Goal: Task Accomplishment & Management: Complete application form

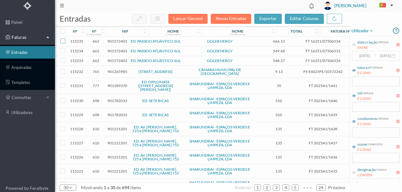
click at [64, 42] on input "checkbox" at bounding box center [62, 41] width 5 height 5
checkbox input "true"
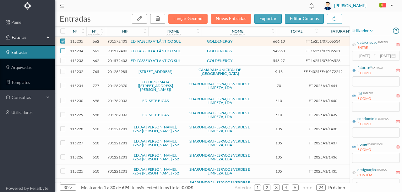
click at [63, 50] on input "checkbox" at bounding box center [62, 50] width 5 height 5
checkbox input "true"
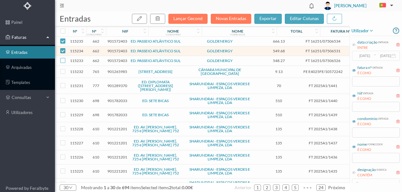
click at [62, 61] on input "checkbox" at bounding box center [62, 60] width 5 height 5
checkbox input "true"
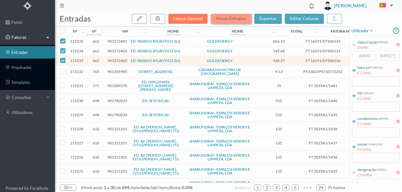
click at [233, 18] on button "Novas Entradas" at bounding box center [231, 19] width 41 height 10
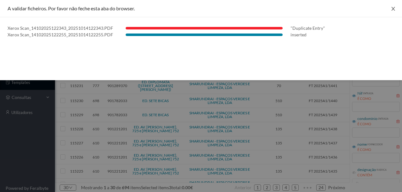
drag, startPoint x: 394, startPoint y: 7, endPoint x: 399, endPoint y: 14, distance: 9.2
click at [394, 7] on icon "icon: close" at bounding box center [393, 8] width 5 height 5
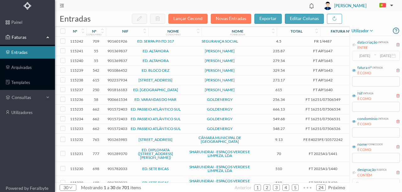
click at [113, 41] on span "901601926" at bounding box center [117, 41] width 20 height 5
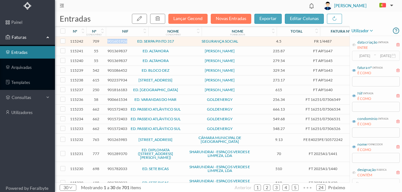
click at [113, 41] on span "901601926" at bounding box center [117, 41] width 20 height 5
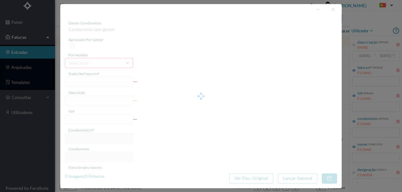
type input "FR 1/4487"
type input "901601926"
type input "Invalid date"
type input "[DATE]"
type input "4.50"
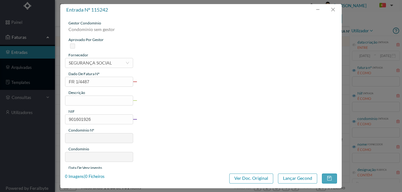
type input "709"
type input "ED. SERPA PINTO 317"
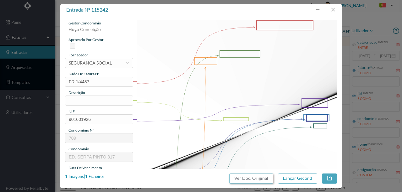
click at [262, 178] on button "Ver Doc. Original" at bounding box center [251, 179] width 44 height 10
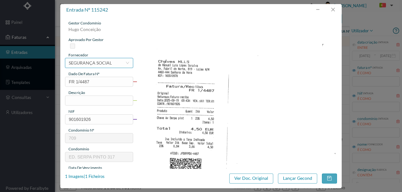
click at [88, 65] on div "SEGURANÇA SOCIAL" at bounding box center [90, 62] width 43 height 9
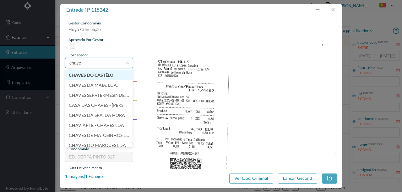
type input "chaves"
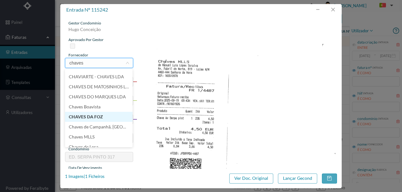
scroll to position [55, 0]
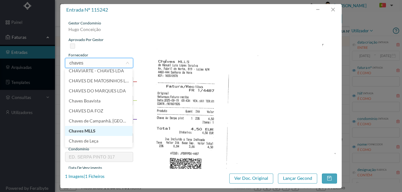
click at [92, 132] on li "Chaves MLLS" at bounding box center [99, 131] width 68 height 10
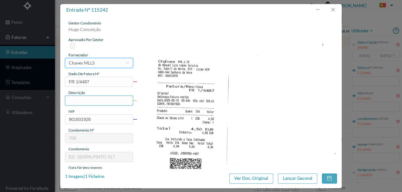
click at [79, 100] on input "text" at bounding box center [99, 101] width 68 height 10
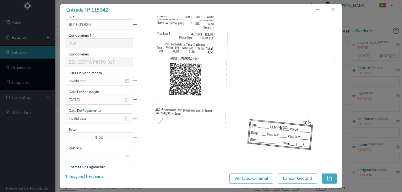
scroll to position [126, 0]
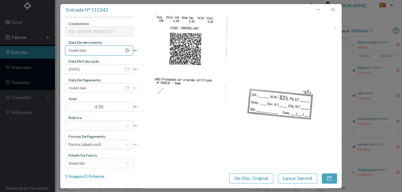
type input "1 chave"
click at [103, 51] on input "Invalid date" at bounding box center [99, 51] width 68 height 10
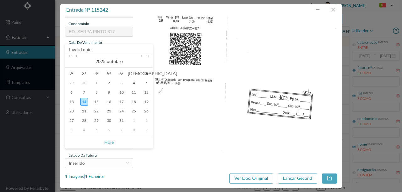
click at [78, 58] on link at bounding box center [77, 61] width 6 height 13
click at [121, 101] on div "19" at bounding box center [122, 102] width 8 height 8
type input "[DATE]"
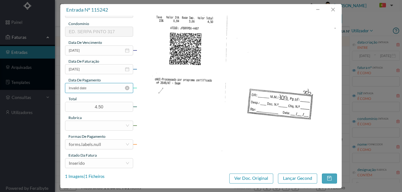
click at [95, 89] on input "Invalid date" at bounding box center [99, 88] width 68 height 10
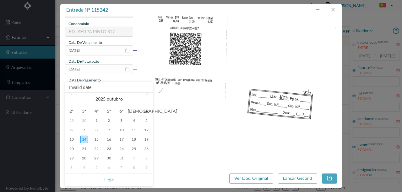
click at [76, 95] on link at bounding box center [77, 99] width 6 height 13
click at [142, 93] on link at bounding box center [146, 99] width 8 height 13
click at [77, 95] on link at bounding box center [77, 99] width 6 height 13
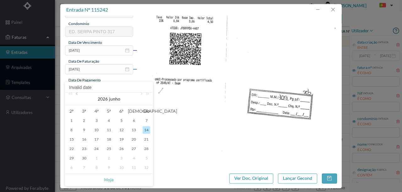
click at [77, 95] on link at bounding box center [77, 99] width 6 height 13
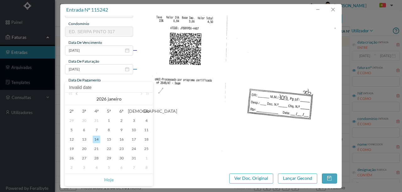
click at [77, 95] on link at bounding box center [77, 99] width 6 height 13
click at [121, 139] on div "19" at bounding box center [122, 140] width 8 height 8
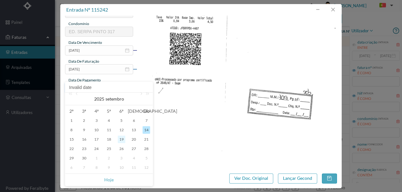
type input "[DATE]"
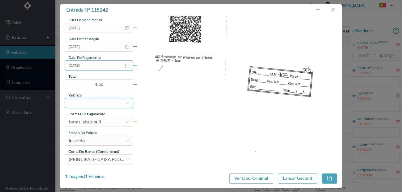
scroll to position [149, 0]
click at [84, 104] on div at bounding box center [97, 102] width 57 height 9
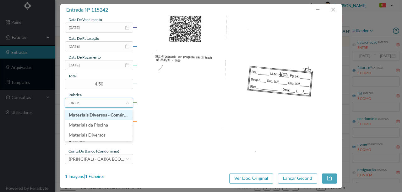
type input "mater"
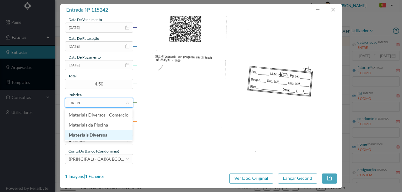
click at [93, 137] on li "Materiais Diversos" at bounding box center [99, 135] width 68 height 10
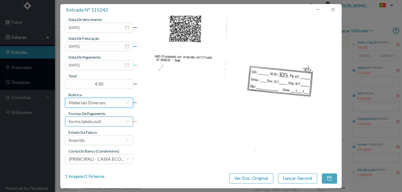
click at [89, 122] on div "forms.labels.null" at bounding box center [85, 121] width 32 height 9
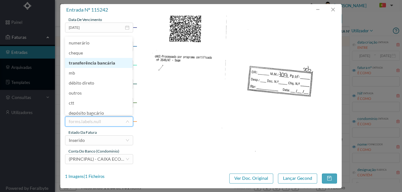
click at [87, 64] on li "transferência bancária" at bounding box center [99, 63] width 68 height 10
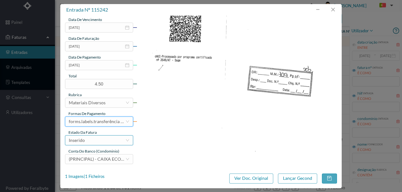
click at [96, 142] on div "Inserido" at bounding box center [97, 140] width 57 height 9
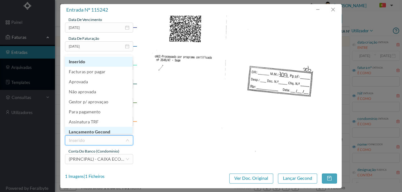
scroll to position [3, 0]
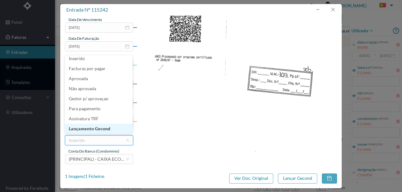
click at [99, 128] on li "Lançamento Gecond" at bounding box center [99, 129] width 68 height 10
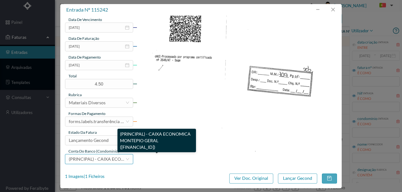
click at [101, 158] on span "(PRINCIPAL) - CAIXA ECONOMICA MONTEPIO GERAL ([FINANCIAL_ID])" at bounding box center [142, 159] width 146 height 5
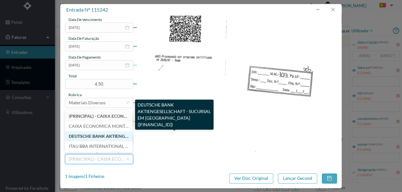
click at [86, 138] on span "DEUTSCHE BANK AKTIENGESELLSCHAFT - SUCURSAL EM [GEOGRAPHIC_DATA] ([FINANCIAL_ID…" at bounding box center [168, 136] width 199 height 5
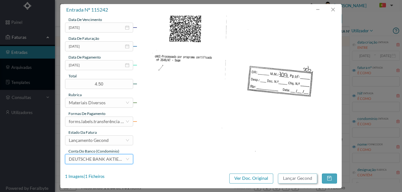
click at [299, 181] on button "Lançar Gecond" at bounding box center [297, 179] width 39 height 10
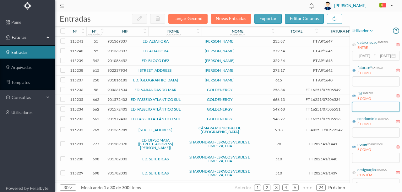
click at [355, 104] on input "text" at bounding box center [376, 107] width 48 height 10
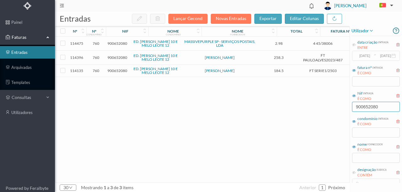
type input "900652080"
click at [114, 57] on span "900652080" at bounding box center [117, 57] width 20 height 5
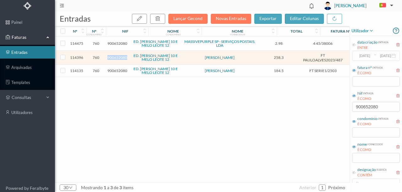
click at [114, 57] on span "900652080" at bounding box center [117, 57] width 20 height 5
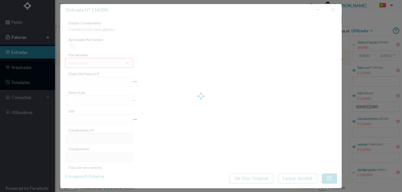
type input "FT PAULOALVES2023/487"
type input "900652080"
type input "[DATE]"
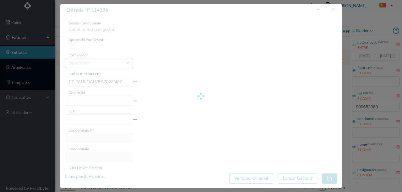
type input "258.30"
type input "760"
type input "ED. [PERSON_NAME] 10 E MELO LEOTE 12"
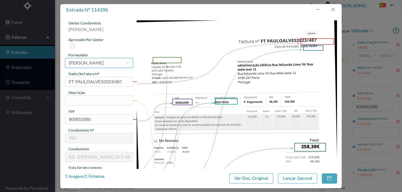
click at [91, 66] on div "[PERSON_NAME]" at bounding box center [86, 62] width 35 height 9
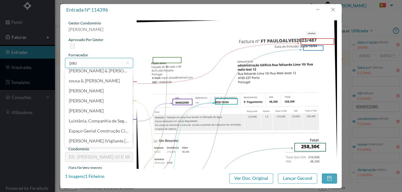
scroll to position [0, 0]
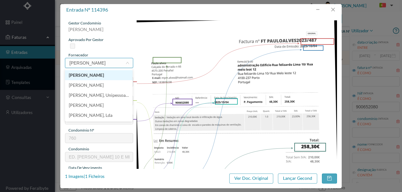
type input "[PERSON_NAME]"
click at [84, 75] on li "[PERSON_NAME]" at bounding box center [99, 75] width 68 height 10
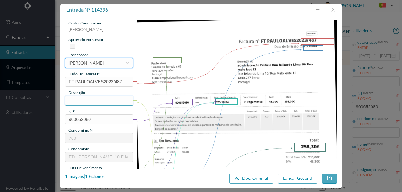
click at [73, 101] on input "text" at bounding box center [99, 101] width 68 height 10
click at [96, 103] on input "Vedação em zona de chaminés e caixa de escada" at bounding box center [99, 101] width 68 height 10
click at [130, 101] on input "Vedação em zona de chaminés, caixa de escada" at bounding box center [99, 101] width 68 height 10
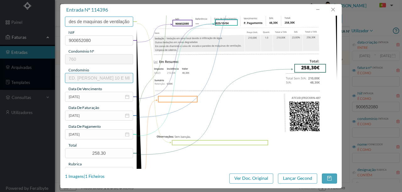
scroll to position [84, 0]
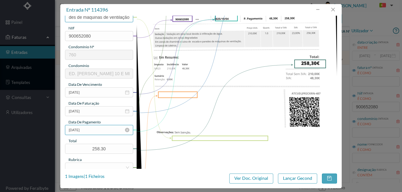
type input "Vedação em zona de chaminés, caixa de escada e paredes de maquinas de ventilação"
click at [100, 127] on input "[DATE]" at bounding box center [99, 130] width 68 height 10
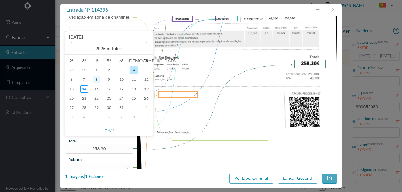
click at [98, 78] on div "8" at bounding box center [97, 80] width 8 height 8
type input "[DATE]"
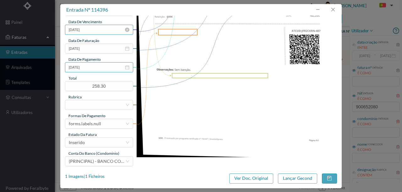
scroll to position [149, 0]
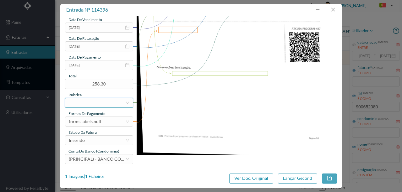
click at [79, 105] on div at bounding box center [97, 102] width 57 height 9
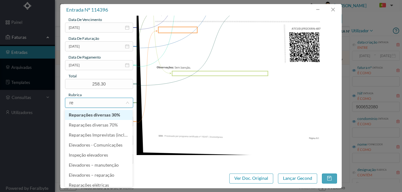
type input "rep"
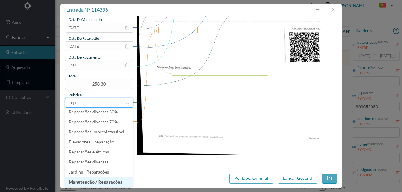
click at [102, 181] on li "Manutenção / Reparações" at bounding box center [99, 182] width 68 height 10
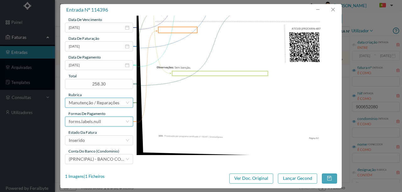
scroll to position [1, 0]
click at [92, 126] on div "forms.labels.null" at bounding box center [99, 122] width 68 height 10
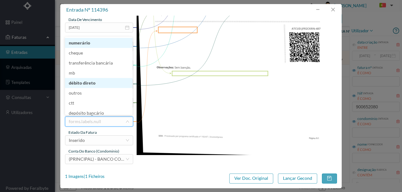
scroll to position [3, 0]
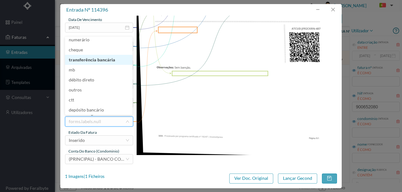
click at [96, 61] on li "transferência bancária" at bounding box center [99, 60] width 68 height 10
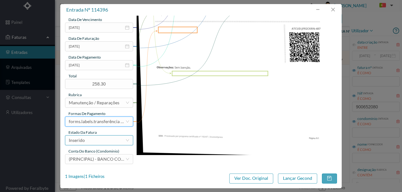
click at [89, 139] on div "Inserido" at bounding box center [97, 140] width 57 height 9
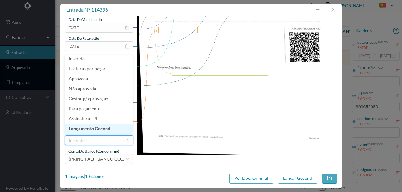
click at [103, 129] on li "Lançamento Gecond" at bounding box center [99, 129] width 68 height 10
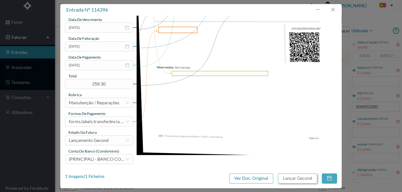
click at [294, 179] on button "Lançar Gecond" at bounding box center [297, 179] width 39 height 10
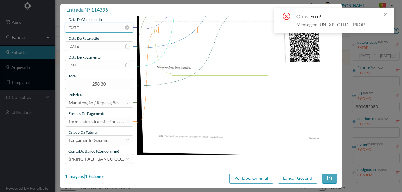
click at [99, 27] on input "[DATE]" at bounding box center [99, 28] width 68 height 10
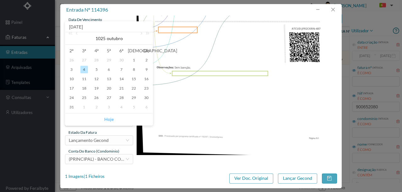
click at [109, 120] on link "Hoje" at bounding box center [108, 120] width 9 height 12
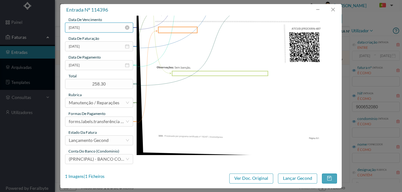
click at [97, 26] on input "[DATE]" at bounding box center [99, 28] width 68 height 10
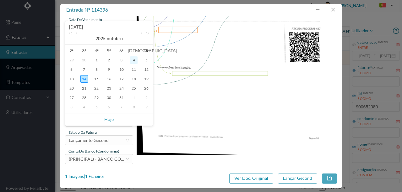
click at [132, 60] on div "4" at bounding box center [134, 61] width 8 height 8
type input "[DATE]"
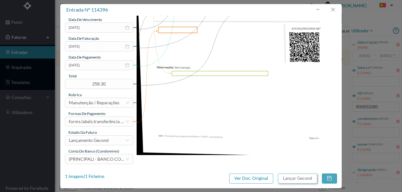
click at [299, 180] on button "Lançar Gecond" at bounding box center [297, 179] width 39 height 10
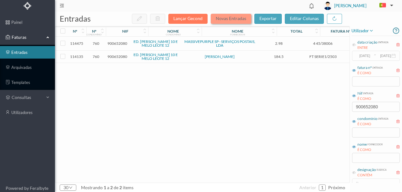
click at [237, 19] on button "Novas Entradas" at bounding box center [231, 19] width 41 height 10
drag, startPoint x: 383, startPoint y: 107, endPoint x: 320, endPoint y: 107, distance: 62.5
click at [320, 107] on div "entradas Lançar Gecond Novas Entradas exportar editar colunas nº nº condomínio …" at bounding box center [228, 102] width 347 height 181
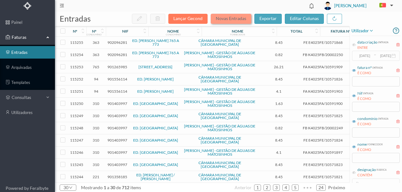
click at [233, 21] on button "Novas Entradas" at bounding box center [231, 19] width 41 height 10
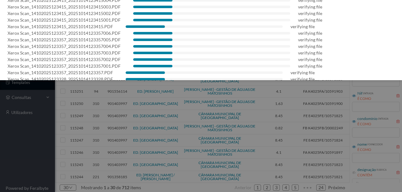
scroll to position [126, 0]
